Goal: Task Accomplishment & Management: Manage account settings

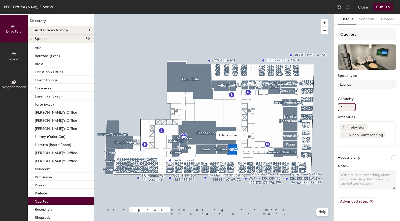
click at [349, 106] on input "3" at bounding box center [347, 107] width 18 height 8
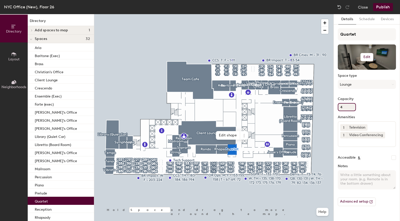
type input "4"
click at [367, 55] on h6 "Edit" at bounding box center [367, 57] width 7 height 4
click at [351, 71] on input "file" at bounding box center [371, 72] width 58 height 8
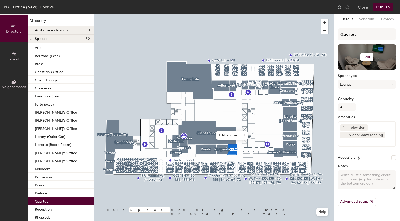
click at [370, 59] on h6 "Edit" at bounding box center [367, 57] width 7 height 4
click at [378, 91] on div "Space type Lounge" at bounding box center [367, 83] width 58 height 19
click at [364, 57] on h6 "Edit" at bounding box center [367, 57] width 7 height 4
click at [363, 96] on div "Quartet Edit Change photo Remove Space type Lounge Capacity 4 Amenities 1 Telev…" at bounding box center [367, 119] width 58 height 182
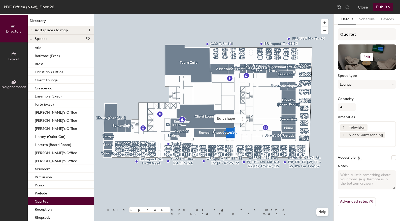
click at [368, 57] on h6 "Edit" at bounding box center [367, 57] width 7 height 4
click at [356, 71] on input "file" at bounding box center [371, 72] width 58 height 8
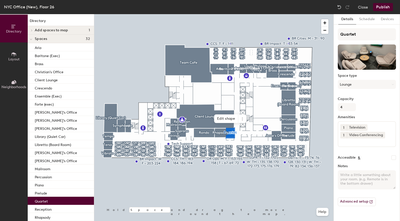
click at [387, 8] on button "Publish" at bounding box center [383, 7] width 20 height 8
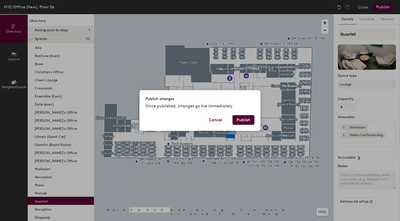
click at [241, 125] on div "Cancel Publish" at bounding box center [200, 123] width 121 height 16
click at [240, 121] on button "Publish" at bounding box center [244, 120] width 22 height 10
